Goal: Transaction & Acquisition: Purchase product/service

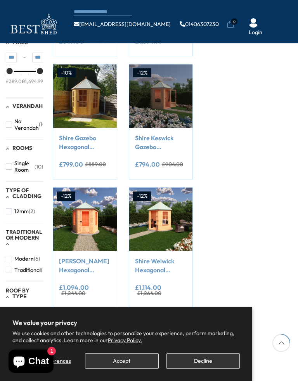
scroll to position [230, 0]
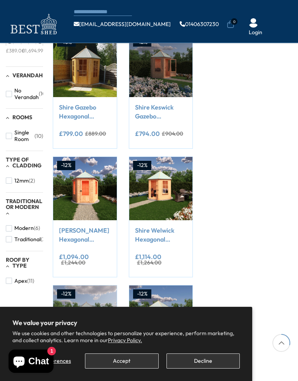
click at [230, 244] on div "Filter By Collection Arbours (3) [GEOGRAPHIC_DATA] (1) Storage (1) Summerhouses…" at bounding box center [149, 265] width 298 height 818
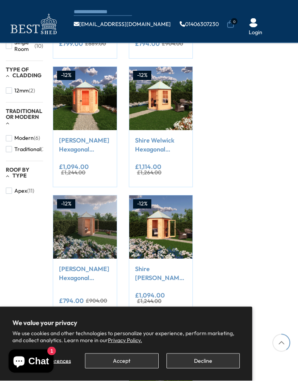
scroll to position [325, 0]
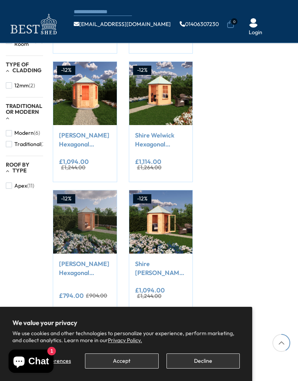
click at [230, 232] on div "Filter By Collection Arbours (3) [GEOGRAPHIC_DATA] (1) Storage (1) Summerhouses…" at bounding box center [149, 170] width 298 height 818
click at [234, 284] on div "Filter By Collection Arbours (3) [GEOGRAPHIC_DATA] (1) Storage (1) Summerhouses…" at bounding box center [149, 170] width 298 height 818
click at [155, 222] on img at bounding box center [160, 221] width 63 height 63
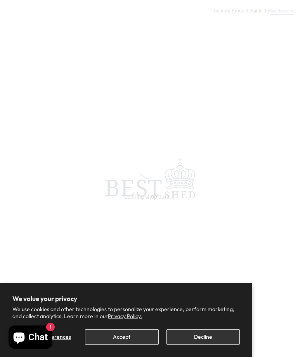
click at [116, 336] on button "Accept" at bounding box center [121, 336] width 73 height 15
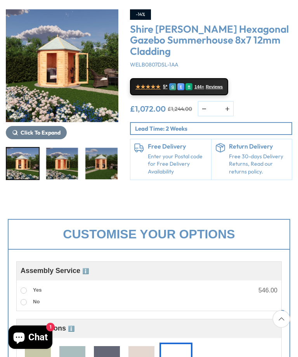
scroll to position [98, 0]
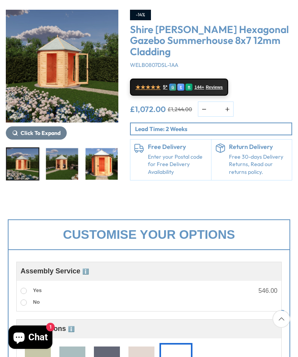
click at [55, 166] on img "3 / 10" at bounding box center [62, 163] width 32 height 31
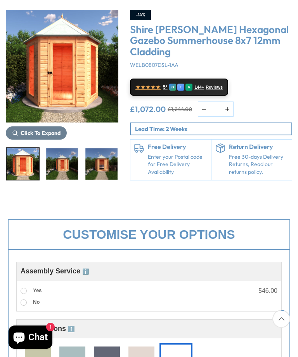
click at [106, 175] on img "6 / 10" at bounding box center [101, 163] width 32 height 31
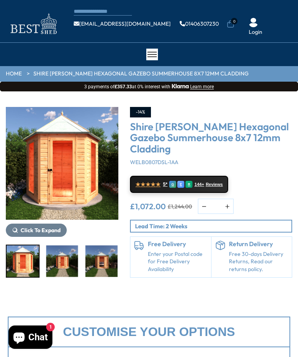
scroll to position [0, 0]
